Goal: Task Accomplishment & Management: Manage account settings

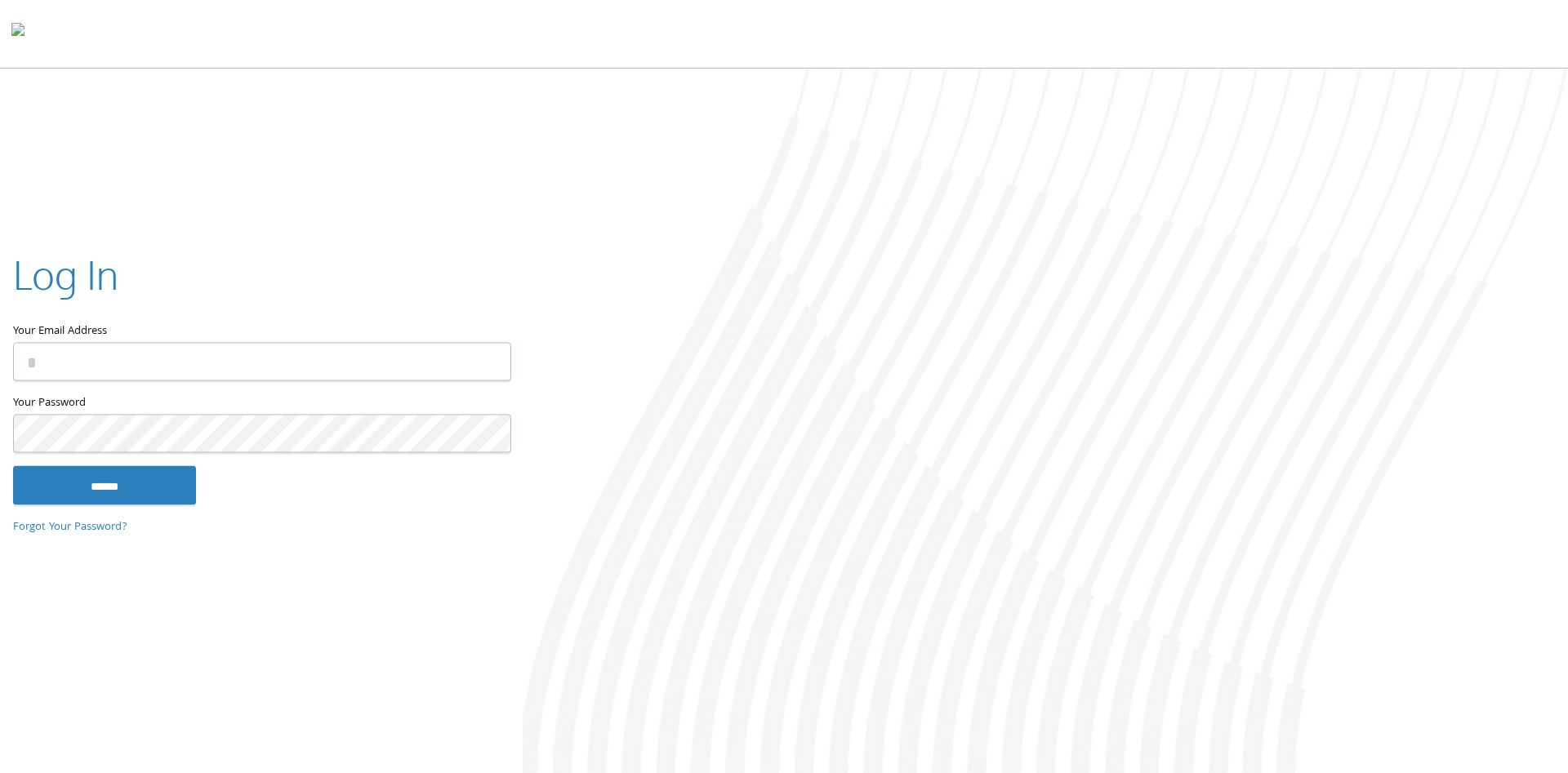
type input "**********"
click at [110, 497] on input "******" at bounding box center [104, 484] width 183 height 39
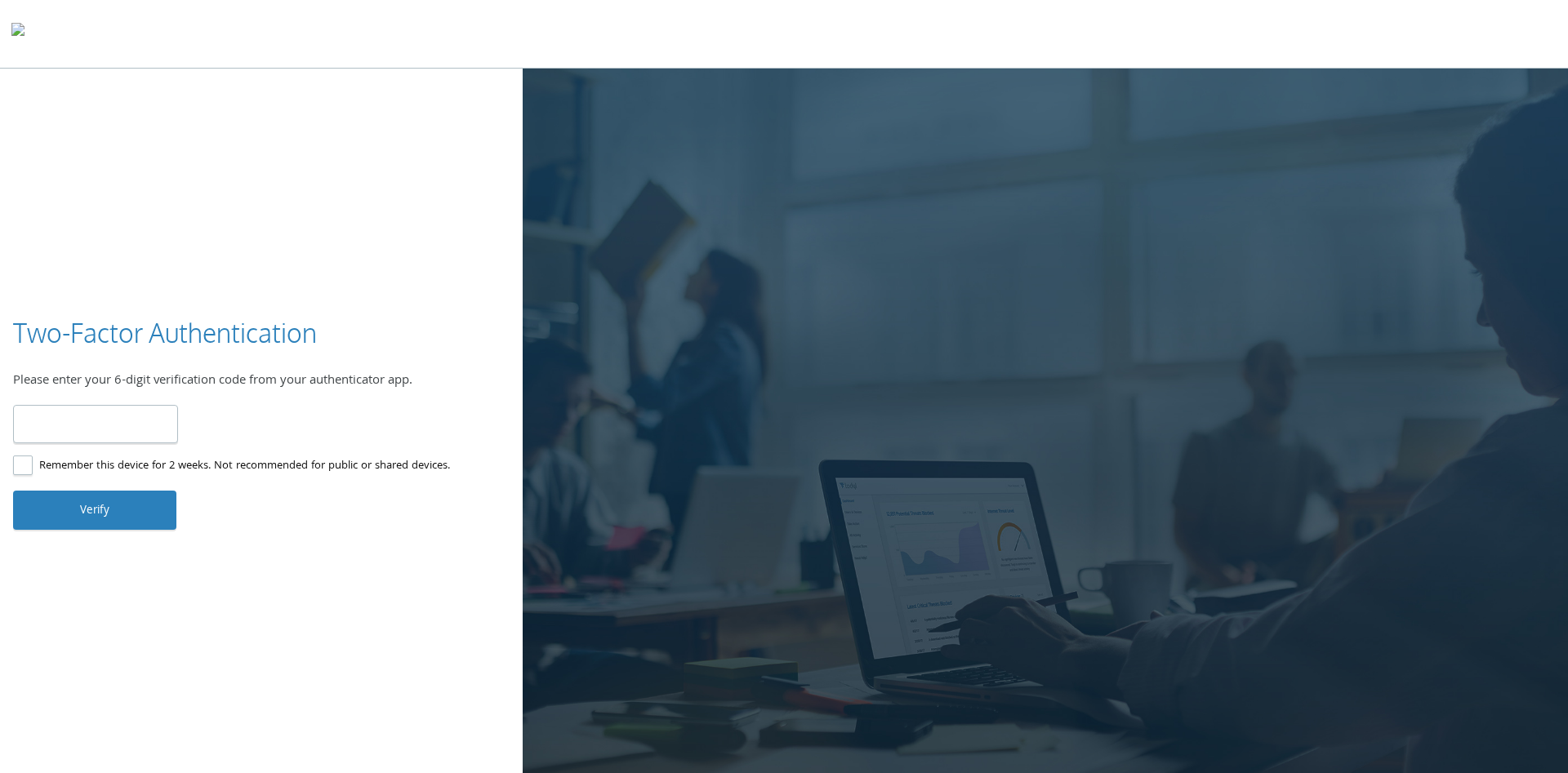
type input "******"
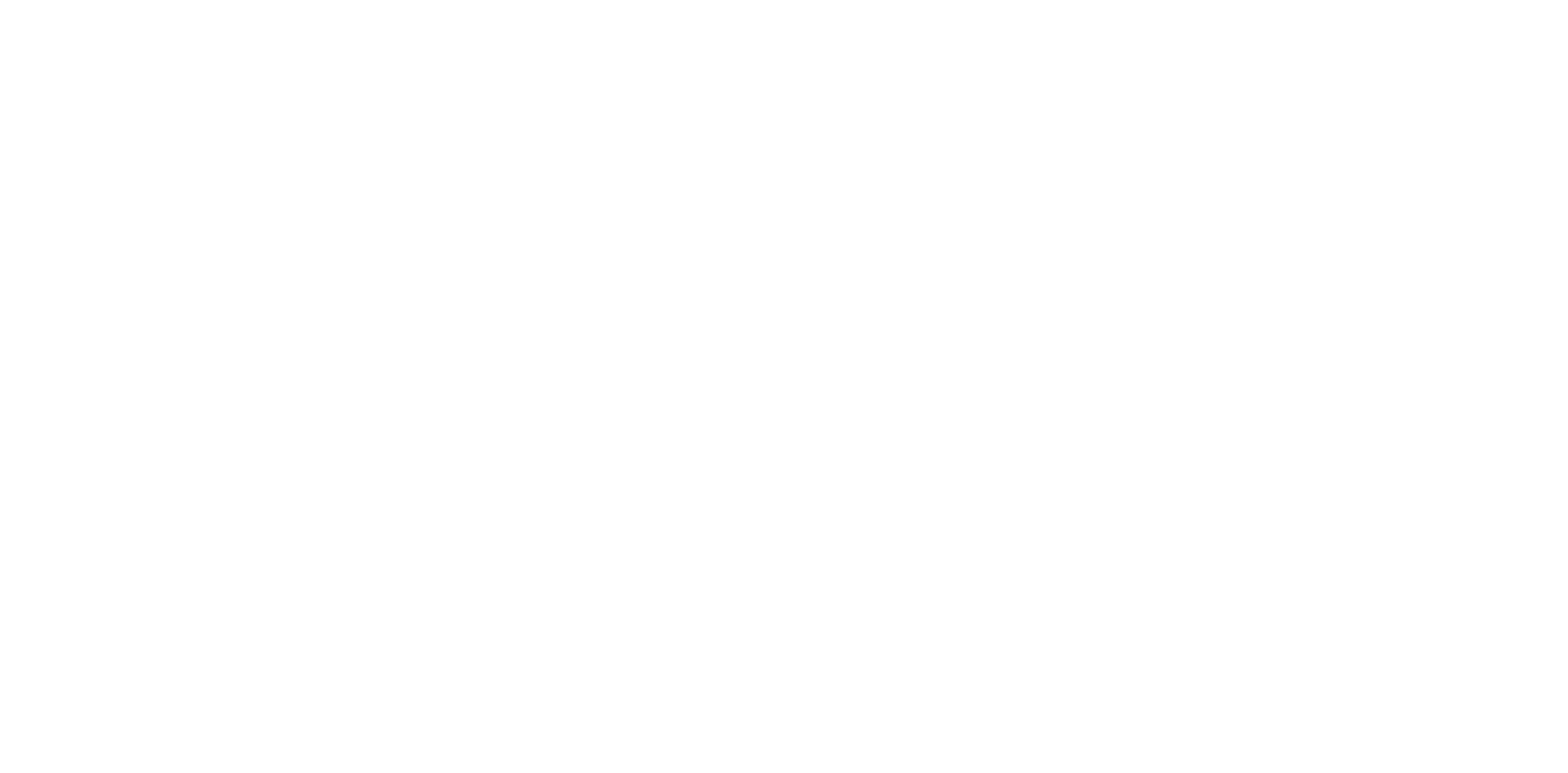
type input "**********"
